Goal: Information Seeking & Learning: Find specific fact

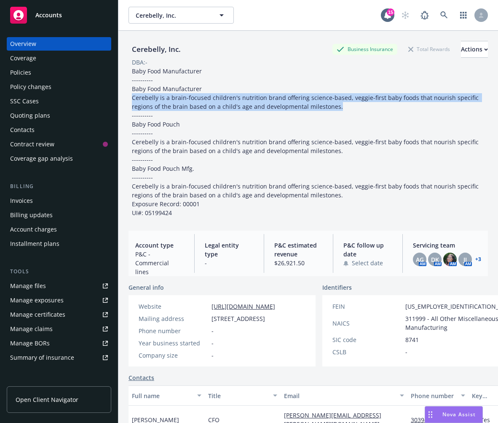
drag, startPoint x: 352, startPoint y: 108, endPoint x: 130, endPoint y: 93, distance: 222.7
click at [130, 93] on div "Baby Food Manufacturer ---------- Baby Food Manufacturer Cerebelly is a brain-f…" at bounding box center [309, 142] width 360 height 151
copy span "Cerebelly is a brain-focused children's nutrition brand offering science-based,…"
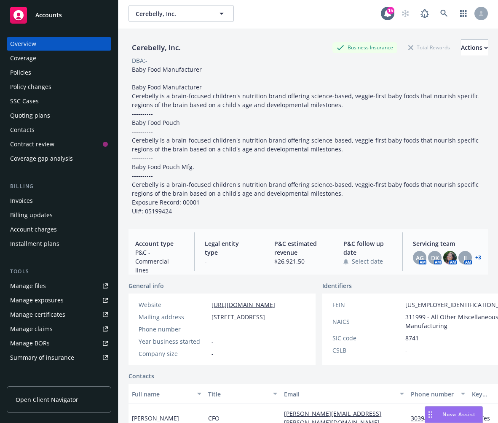
click at [321, 203] on div "Baby Food Manufacturer ---------- Baby Food Manufacturer Cerebelly is a brain-f…" at bounding box center [309, 140] width 360 height 151
click at [350, 112] on div "Baby Food Manufacturer ---------- Baby Food Manufacturer Cerebelly is a brain-f…" at bounding box center [309, 140] width 360 height 151
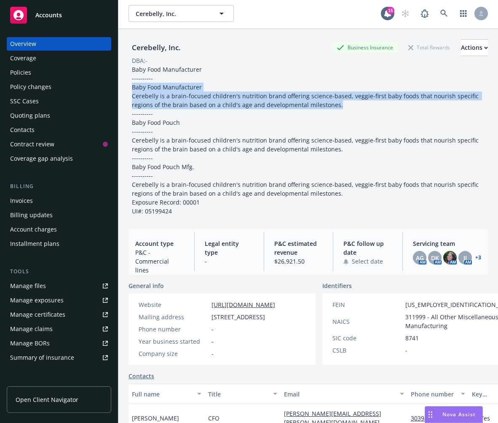
drag, startPoint x: 350, startPoint y: 108, endPoint x: 129, endPoint y: 87, distance: 221.5
click at [129, 87] on div "Baby Food Manufacturer ---------- Baby Food Manufacturer Cerebelly is a brain-f…" at bounding box center [309, 140] width 360 height 151
copy span "Baby Food Manufacturer Cerebelly is a brain-focused children's nutrition brand …"
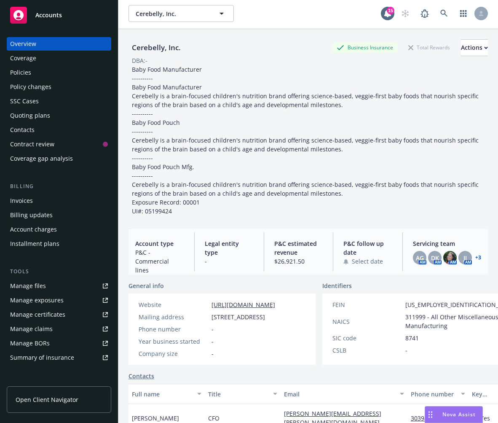
click at [233, 116] on div "Baby Food Manufacturer ---------- Baby Food Manufacturer Cerebelly is a brain-f…" at bounding box center [309, 140] width 360 height 151
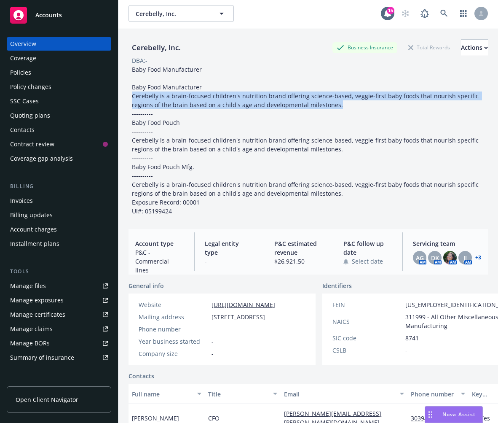
drag, startPoint x: 342, startPoint y: 106, endPoint x: 129, endPoint y: 94, distance: 213.3
click at [129, 94] on div "Baby Food Manufacturer ---------- Baby Food Manufacturer Cerebelly is a brain-f…" at bounding box center [309, 140] width 360 height 151
copy span "Cerebelly is a brain-focused children's nutrition brand offering science-based,…"
click at [328, 107] on span "Baby Food Manufacturer ---------- Baby Food Manufacturer Cerebelly is a brain-f…" at bounding box center [306, 140] width 349 height 150
drag, startPoint x: 347, startPoint y: 104, endPoint x: 130, endPoint y: 96, distance: 217.3
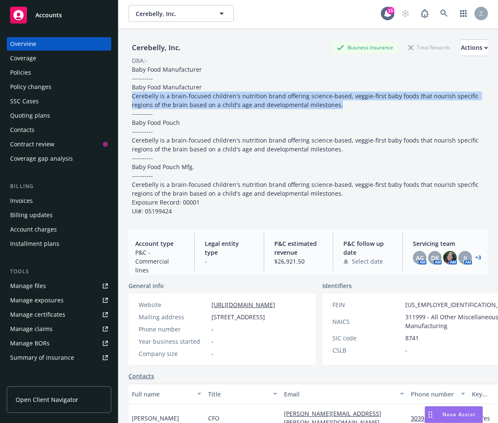
click at [130, 96] on div "Baby Food Manufacturer ---------- Baby Food Manufacturer Cerebelly is a brain-f…" at bounding box center [309, 140] width 360 height 151
copy span "Cerebelly is a brain-focused children's nutrition brand offering science-based,…"
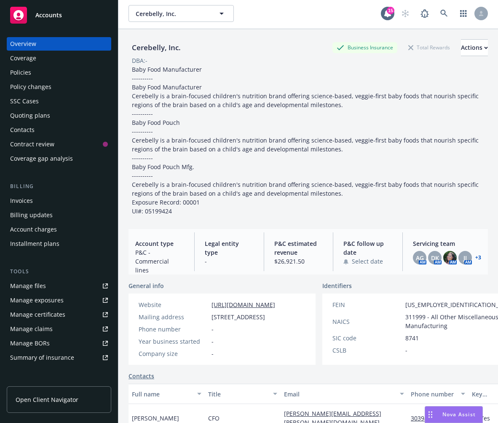
click at [198, 191] on span "Baby Food Manufacturer ---------- Baby Food Manufacturer Cerebelly is a brain-f…" at bounding box center [306, 140] width 349 height 150
